Goal: Information Seeking & Learning: Learn about a topic

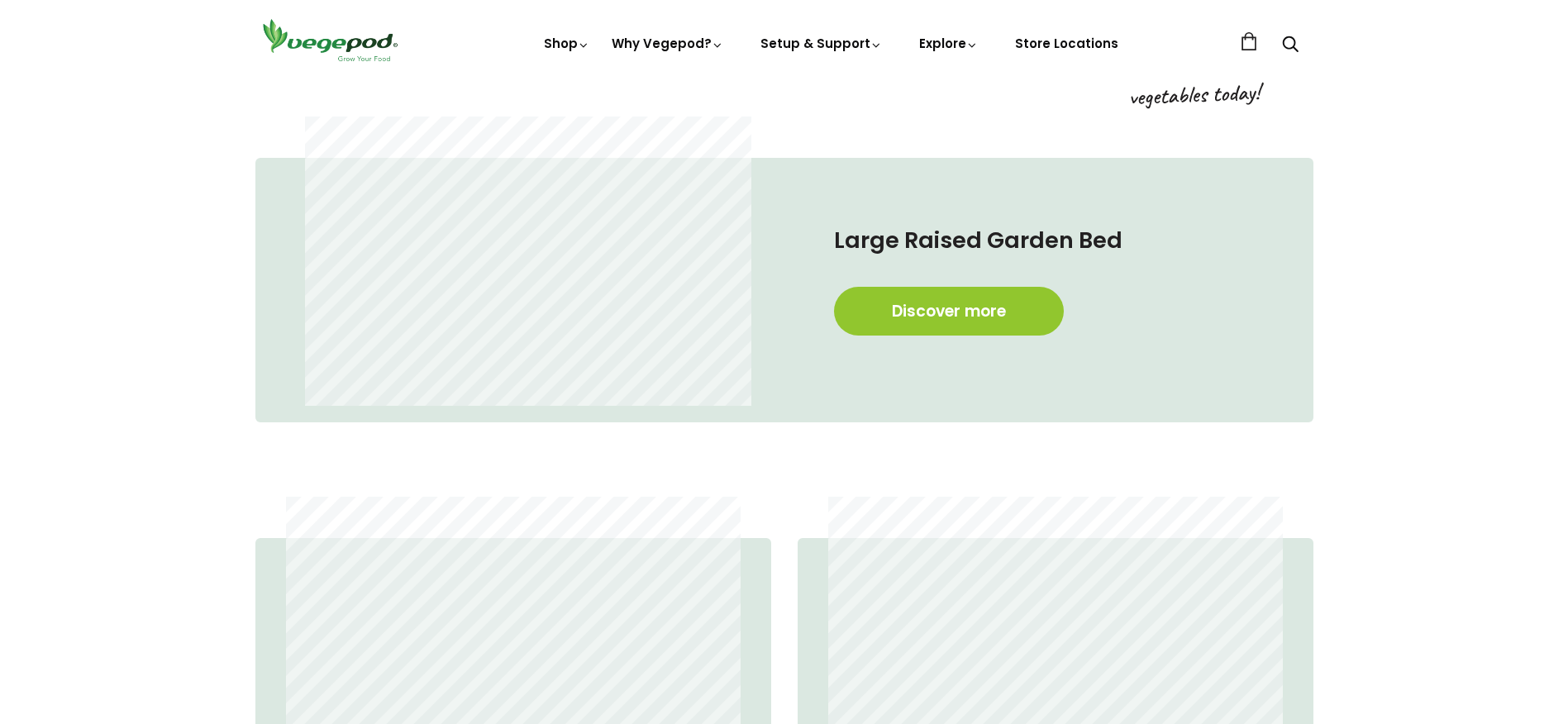
scroll to position [1075, 0]
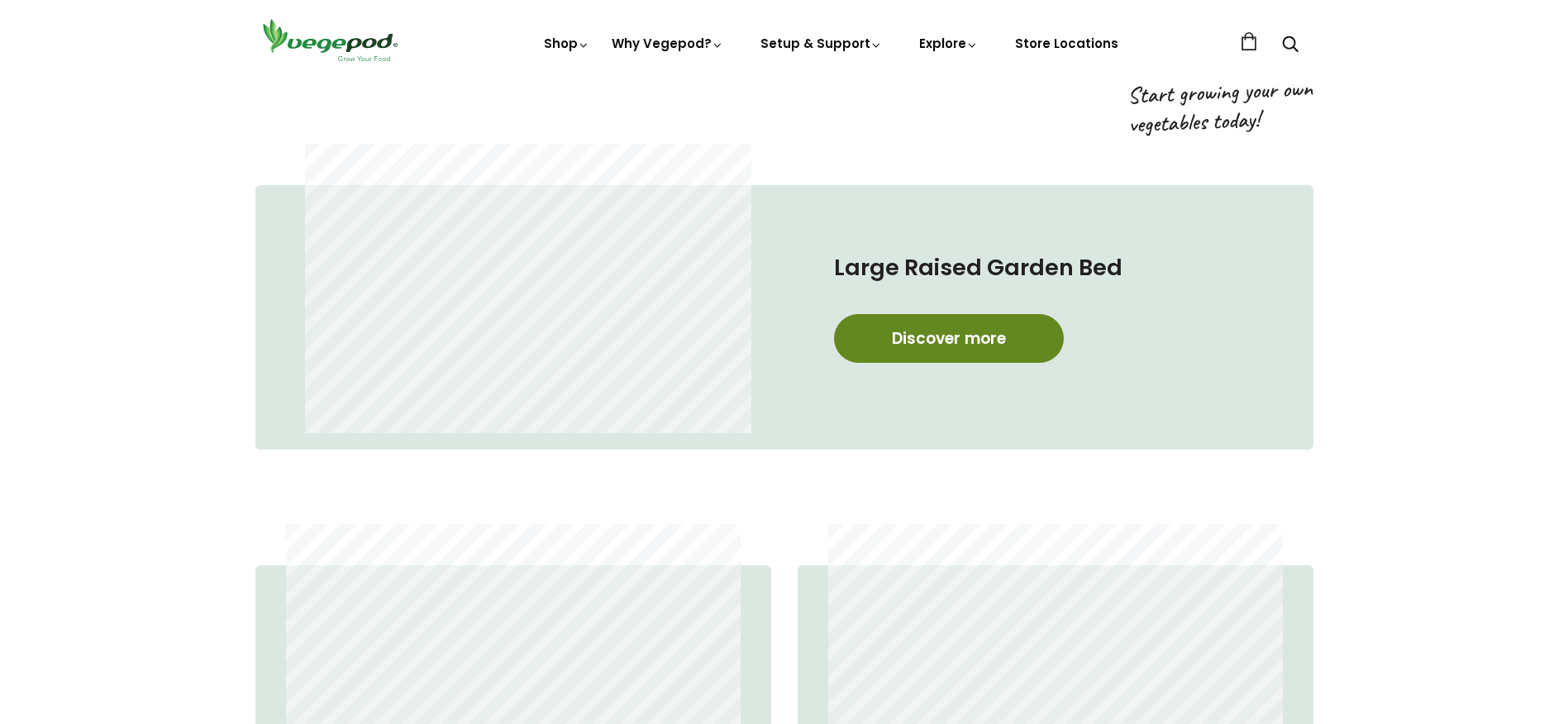
click at [925, 319] on link "Discover more" at bounding box center [949, 338] width 230 height 49
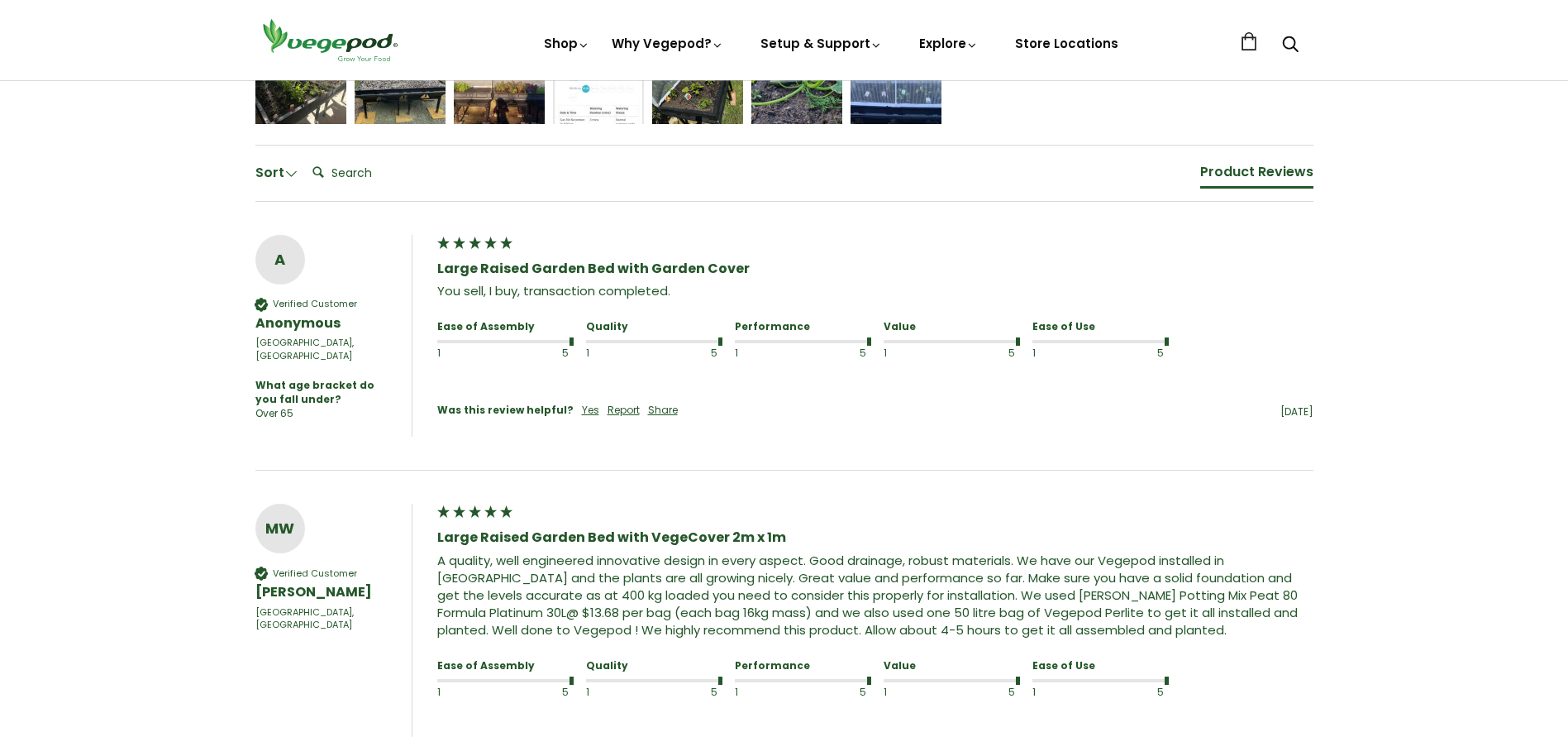
scroll to position [1158, 0]
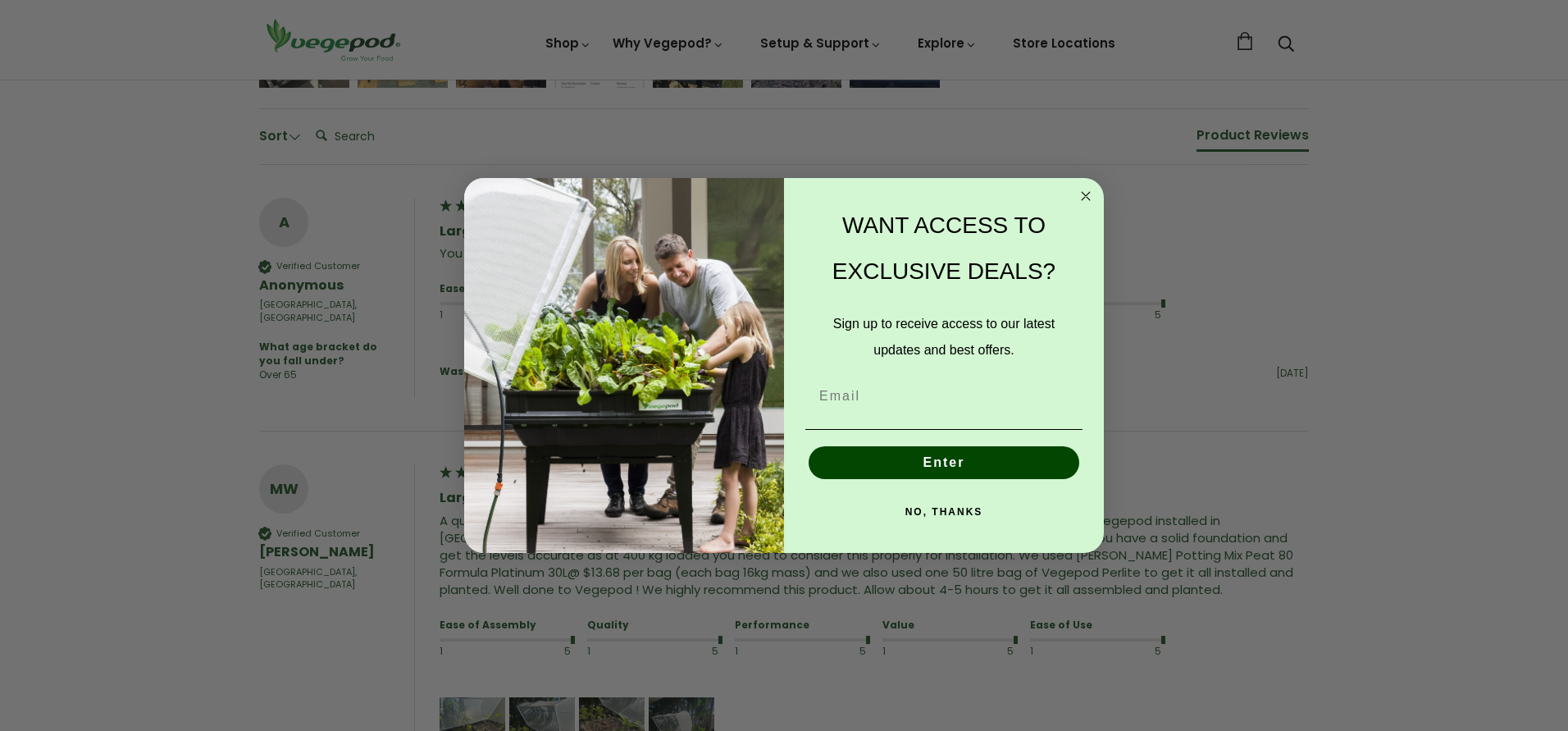
click at [1088, 198] on icon "Close dialog" at bounding box center [1086, 196] width 8 height 8
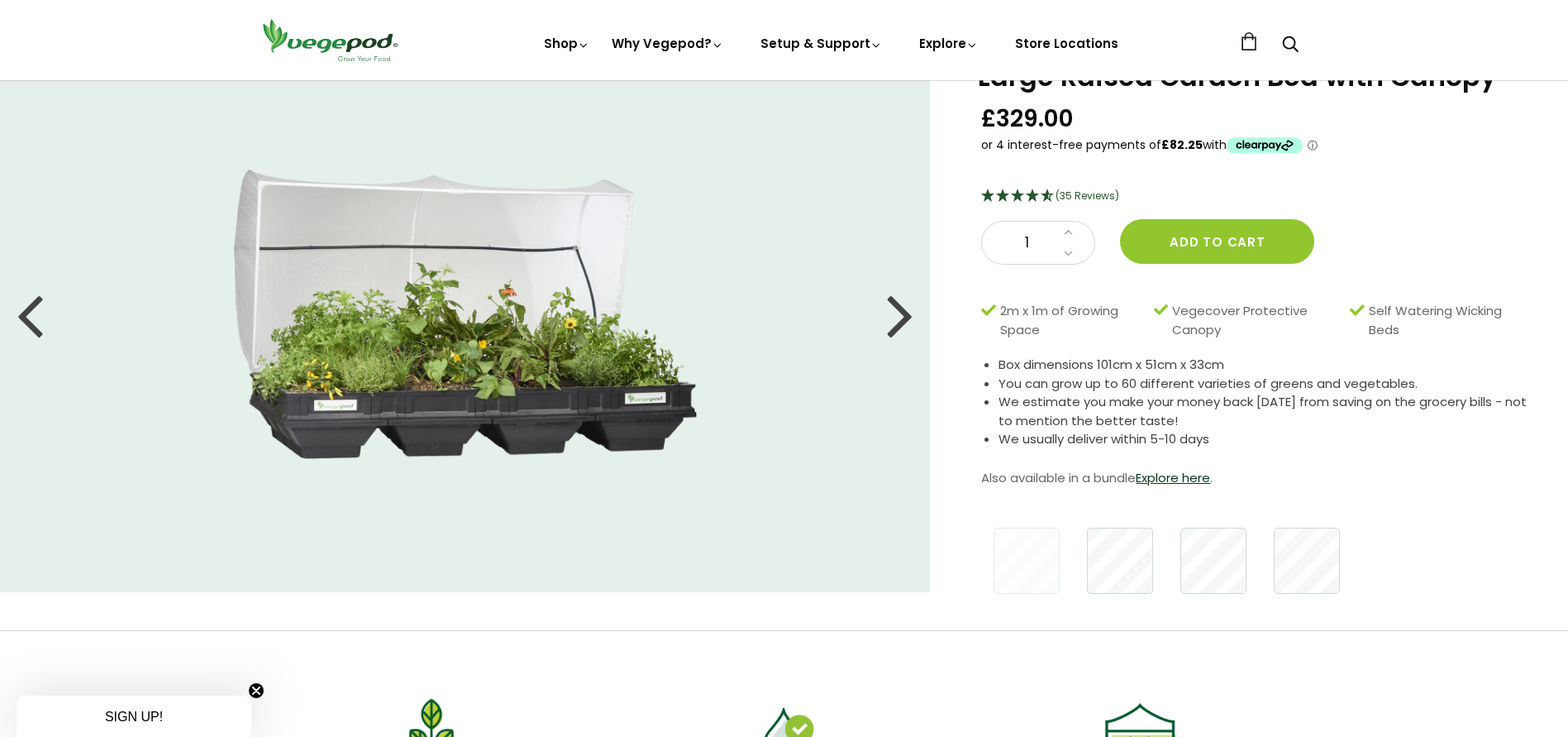
scroll to position [0, 0]
